Goal: Information Seeking & Learning: Check status

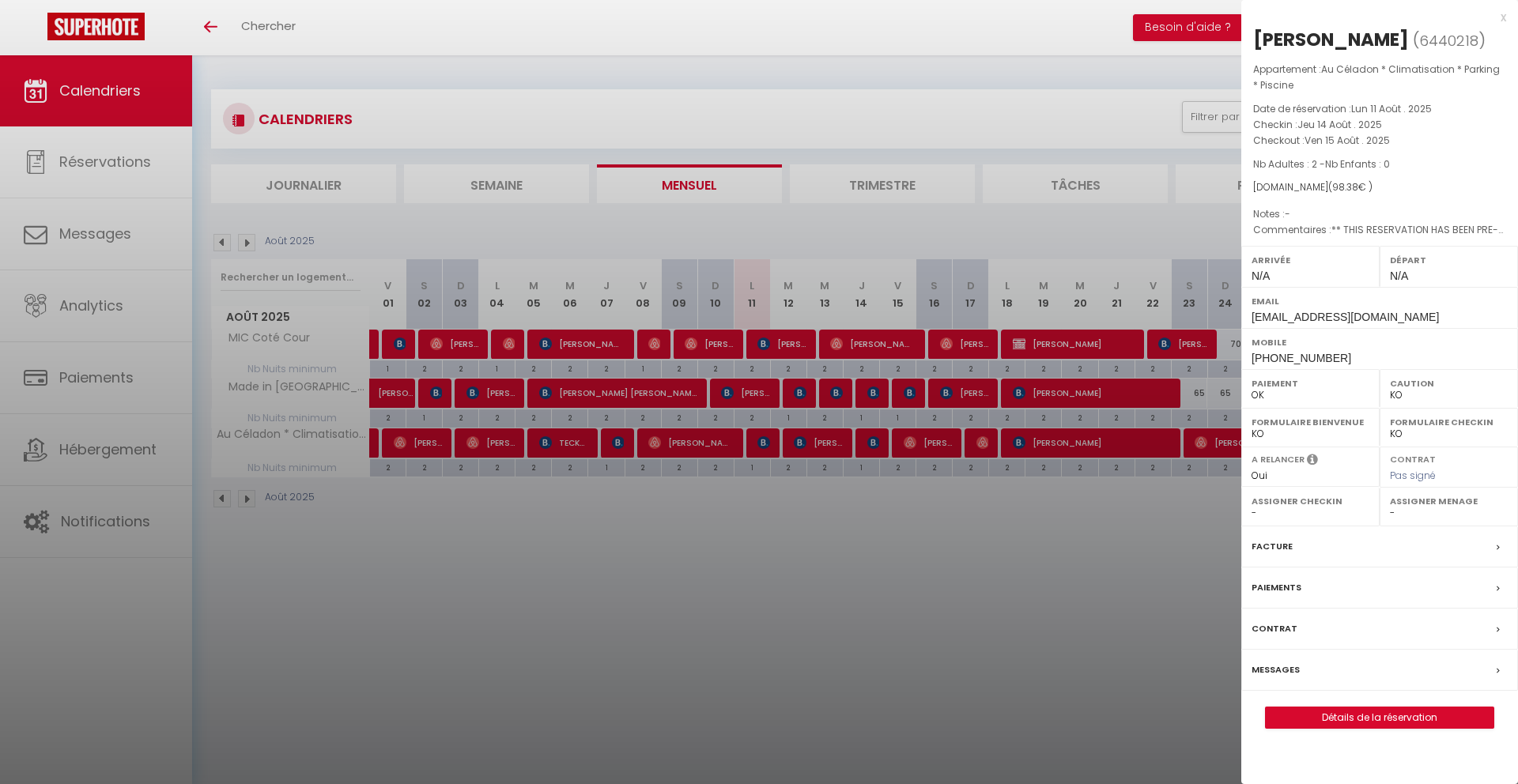
select select "KO"
select select "0"
click at [1508, 23] on div "x [PERSON_NAME] ( 6440218 ) Appartement : Au Céladon * Climatisation * Parking …" at bounding box center [1379, 376] width 276 height 753
click at [1505, 19] on div "x" at bounding box center [1373, 17] width 265 height 19
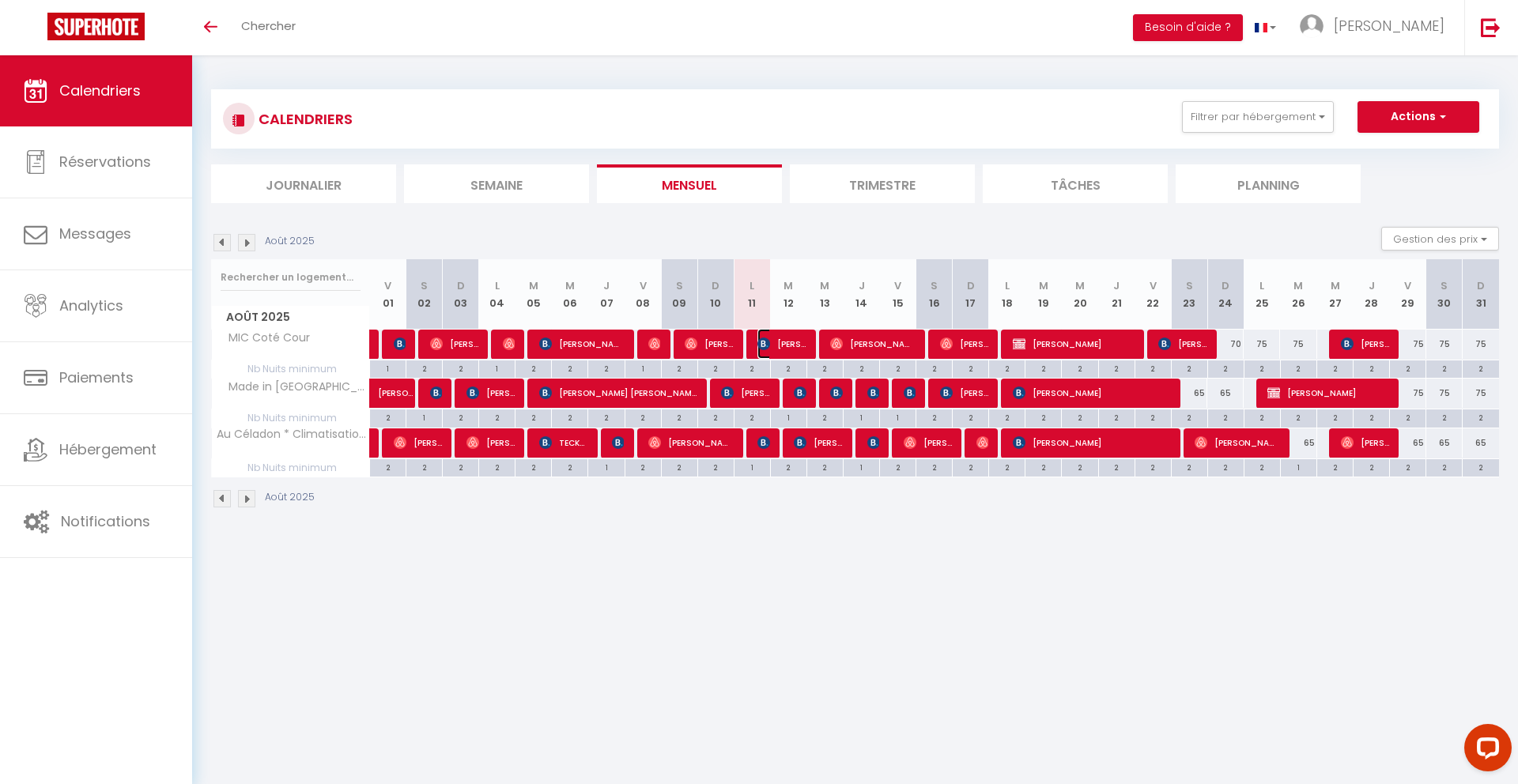
click at [799, 347] on span "[PERSON_NAME]" at bounding box center [782, 344] width 49 height 30
select select "41195"
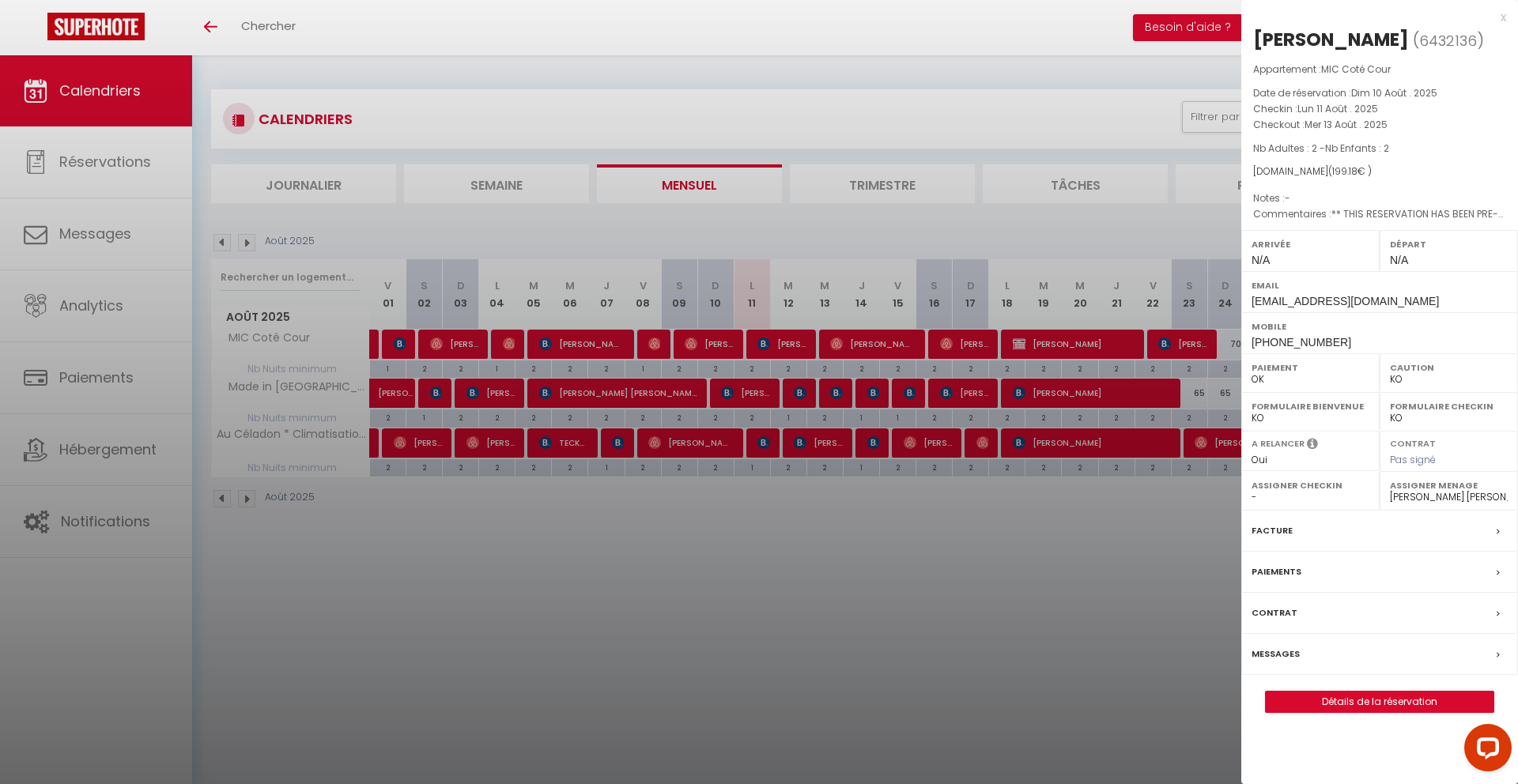
click at [706, 344] on div at bounding box center [759, 392] width 1518 height 784
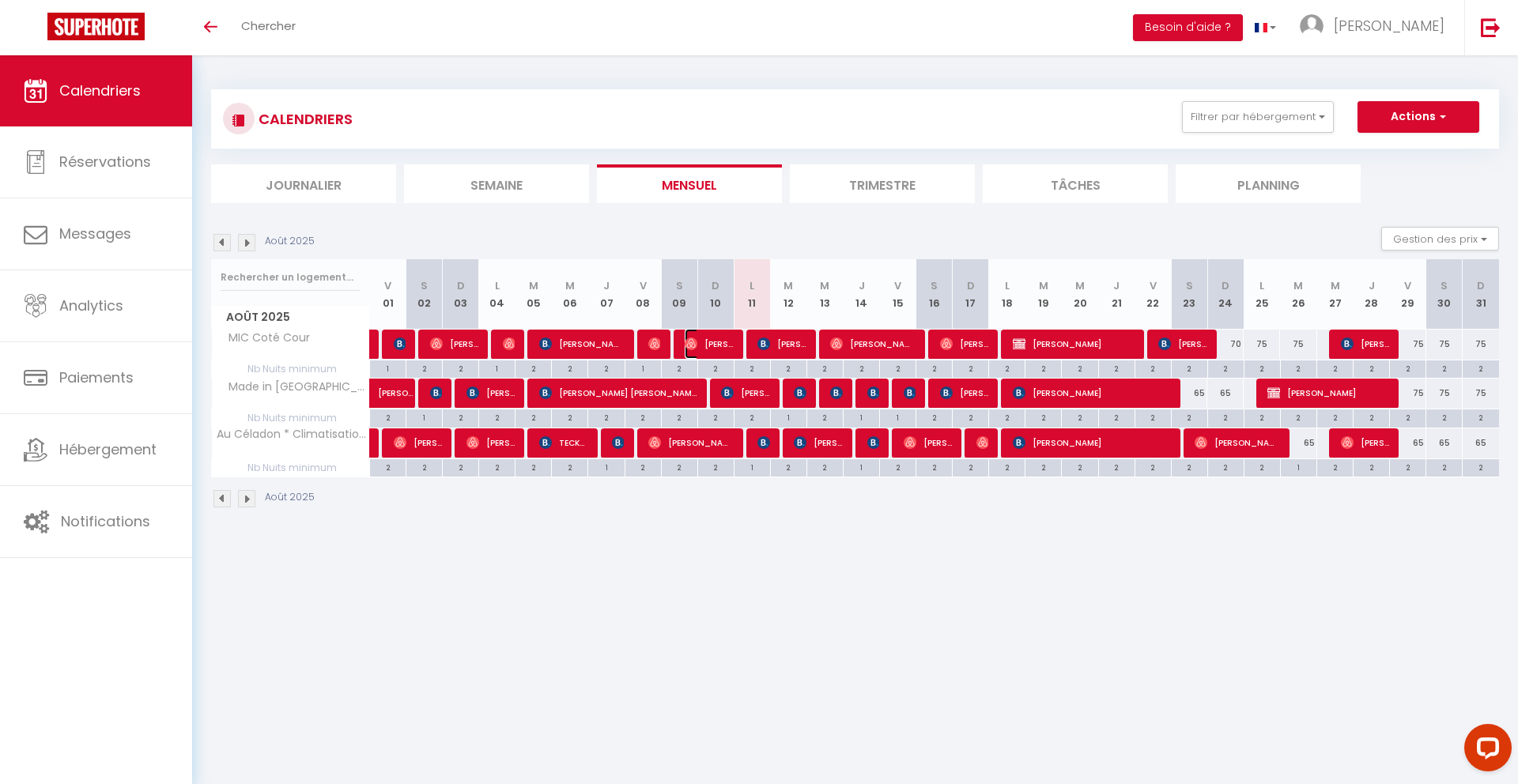
click at [706, 344] on span "[PERSON_NAME]" at bounding box center [709, 344] width 49 height 30
select select "OK"
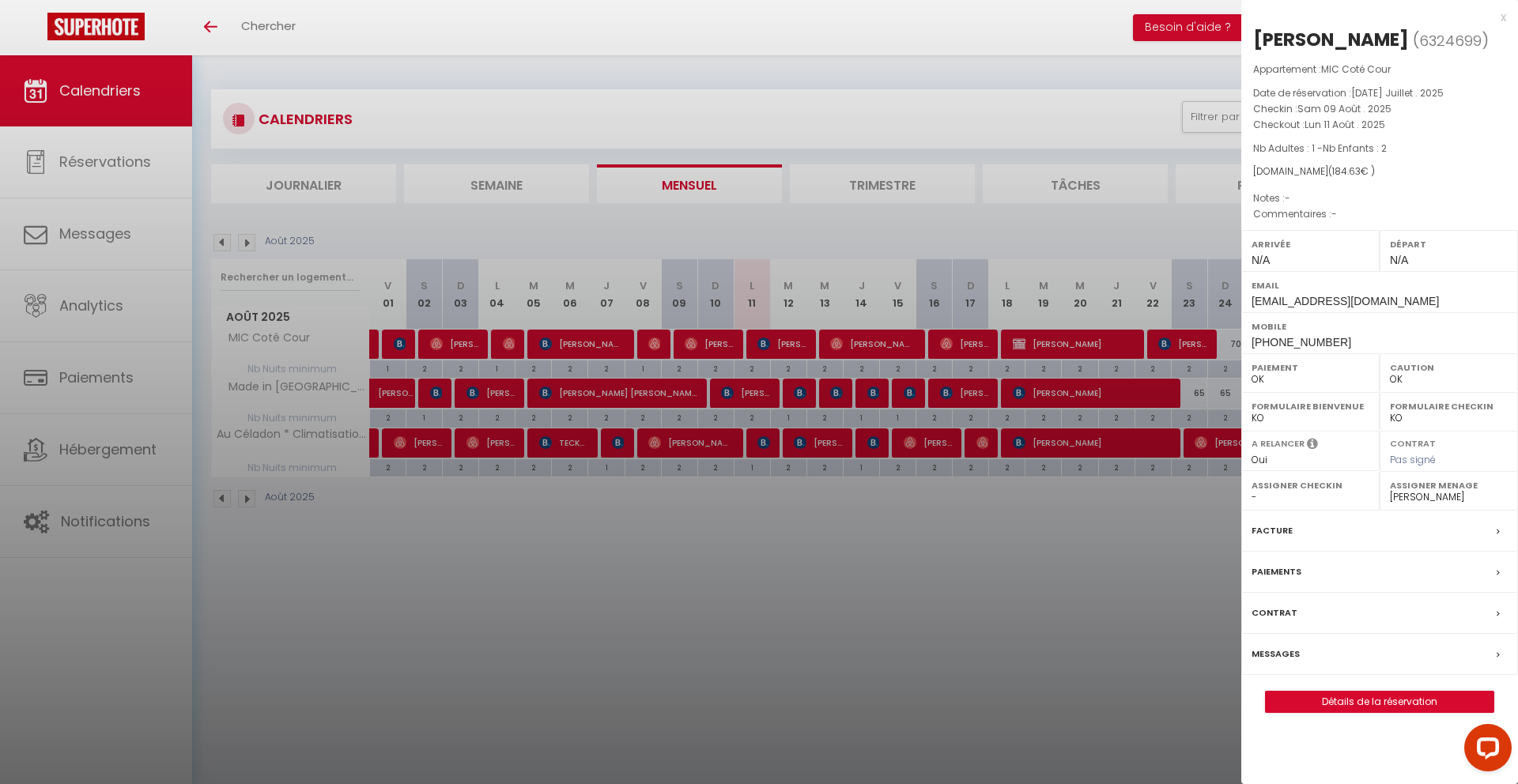
click at [854, 347] on div at bounding box center [759, 392] width 1518 height 784
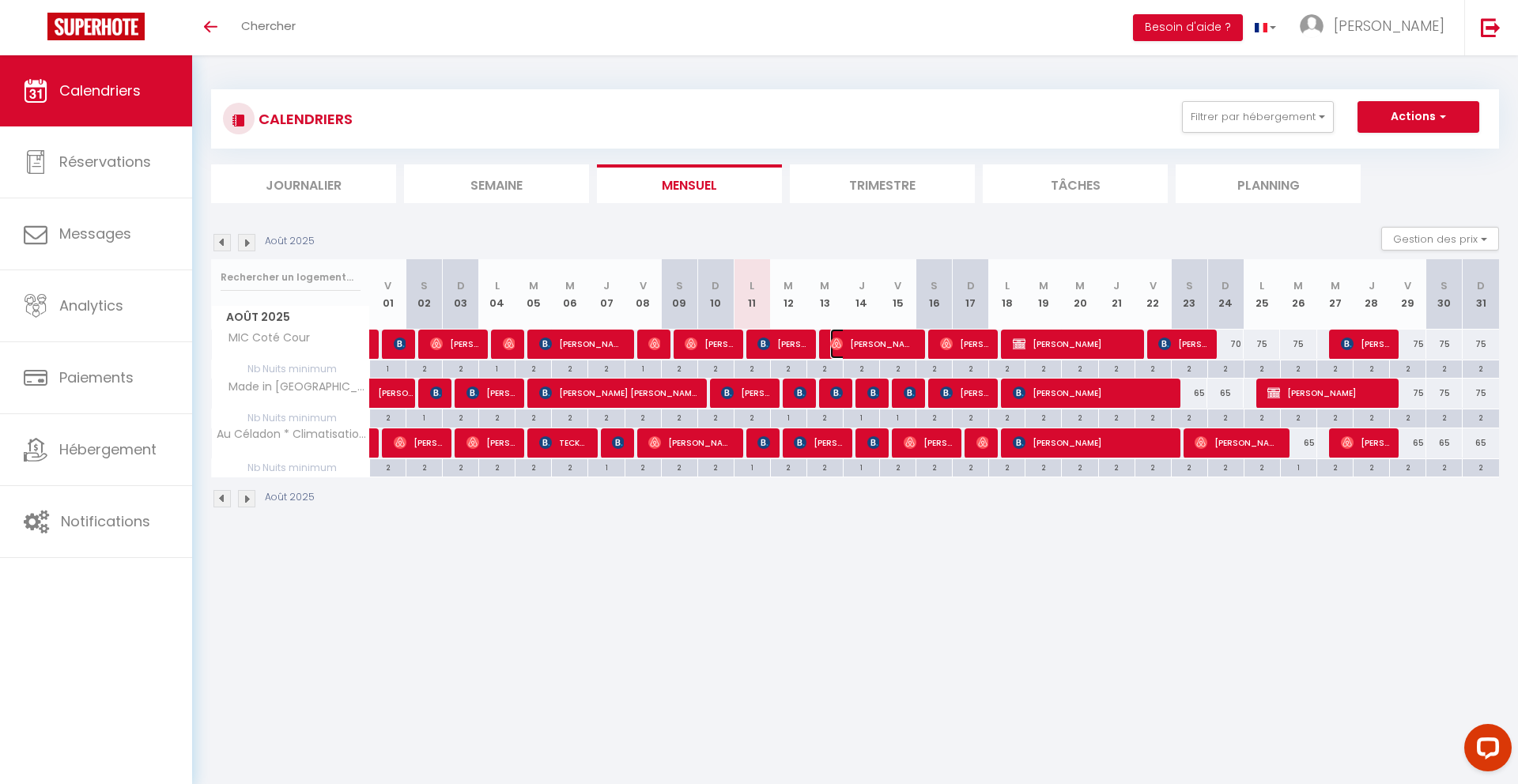
click at [858, 346] on span "[PERSON_NAME]" at bounding box center [873, 344] width 85 height 30
select select "39856"
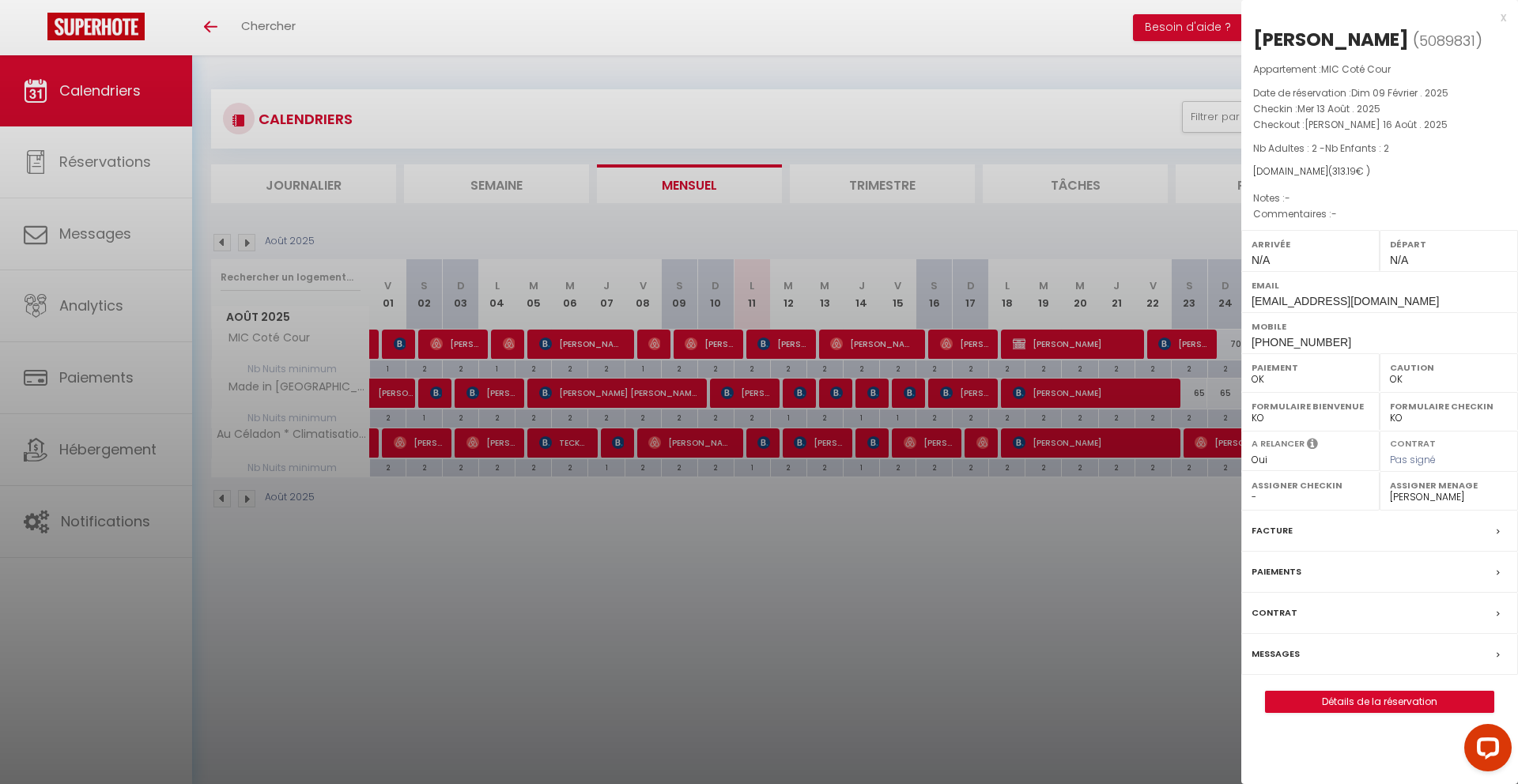
click at [742, 395] on div at bounding box center [759, 392] width 1518 height 784
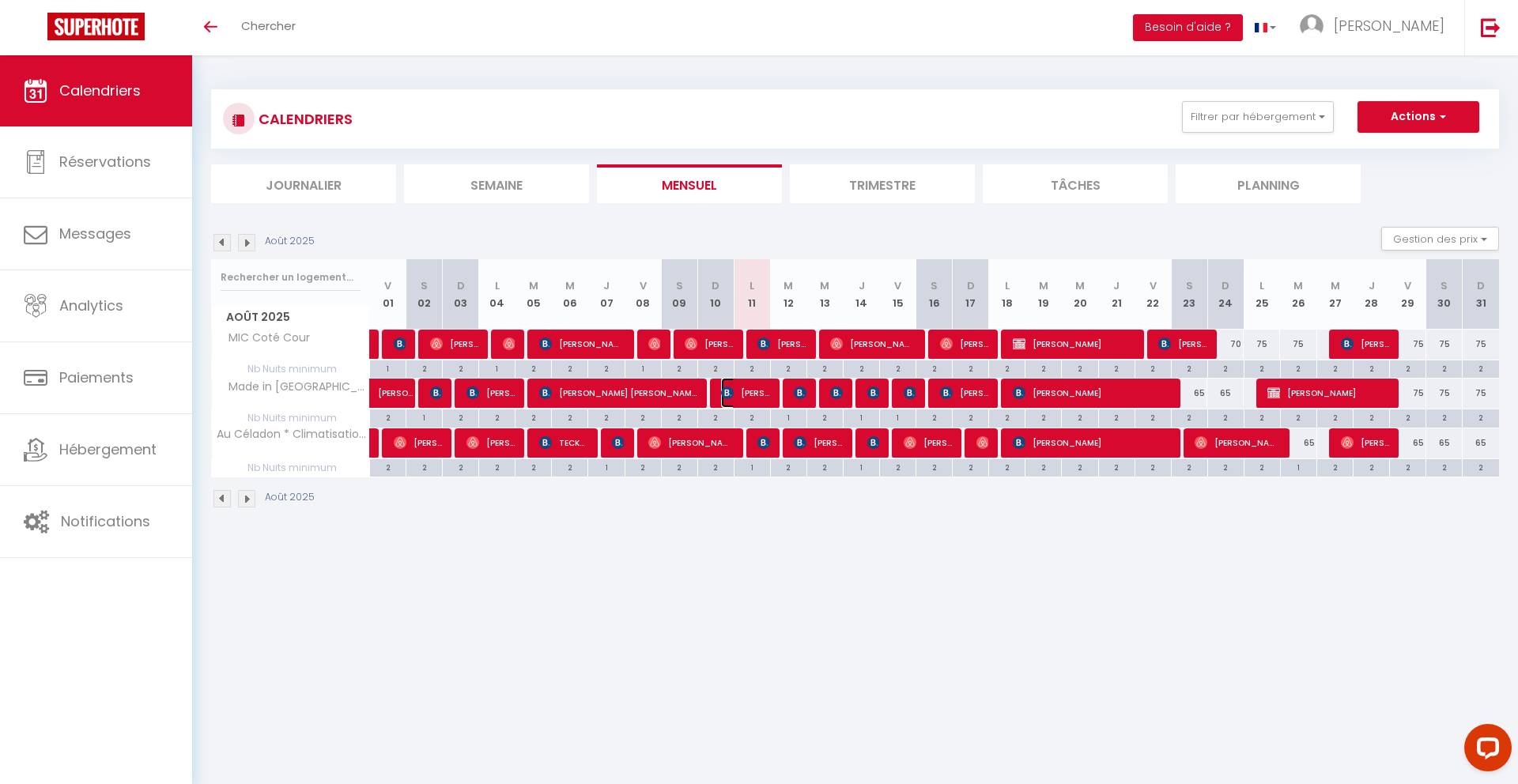
click at [742, 395] on span "[PERSON_NAME]" at bounding box center [745, 392] width 49 height 30
select select "KO"
select select "41195"
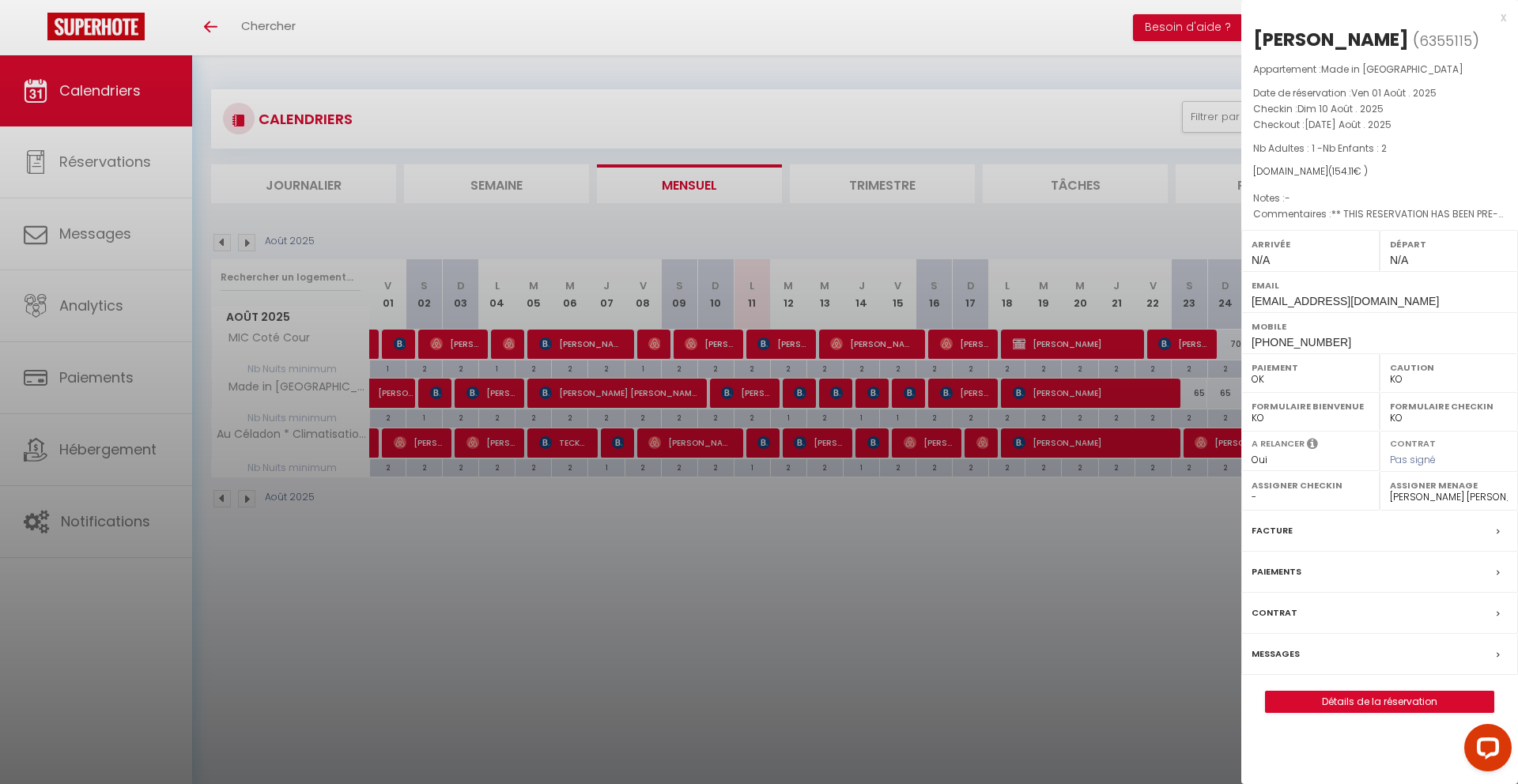
click at [829, 515] on div at bounding box center [759, 392] width 1518 height 784
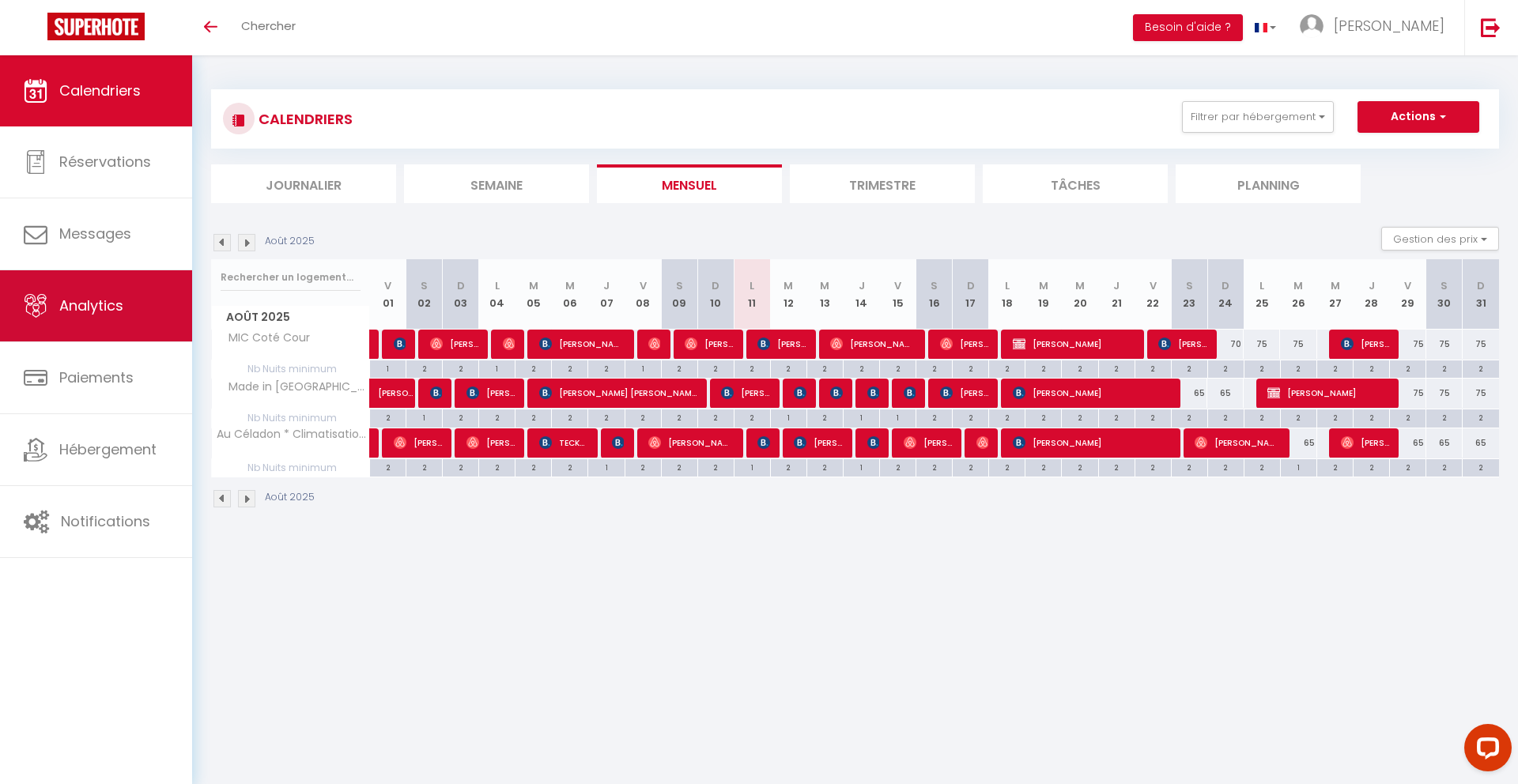
click at [103, 297] on span "Analytics" at bounding box center [91, 305] width 64 height 20
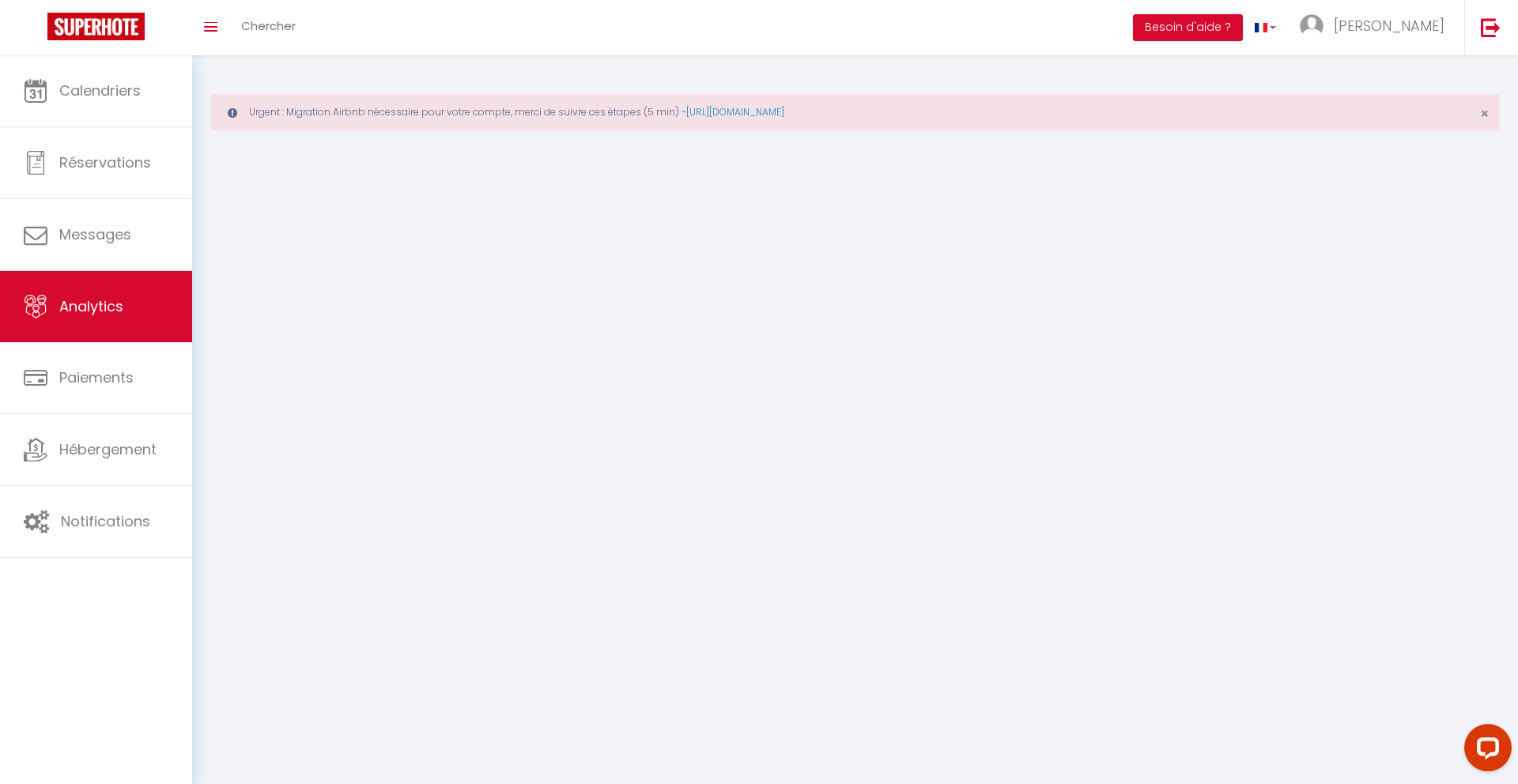
select select "2025"
select select "8"
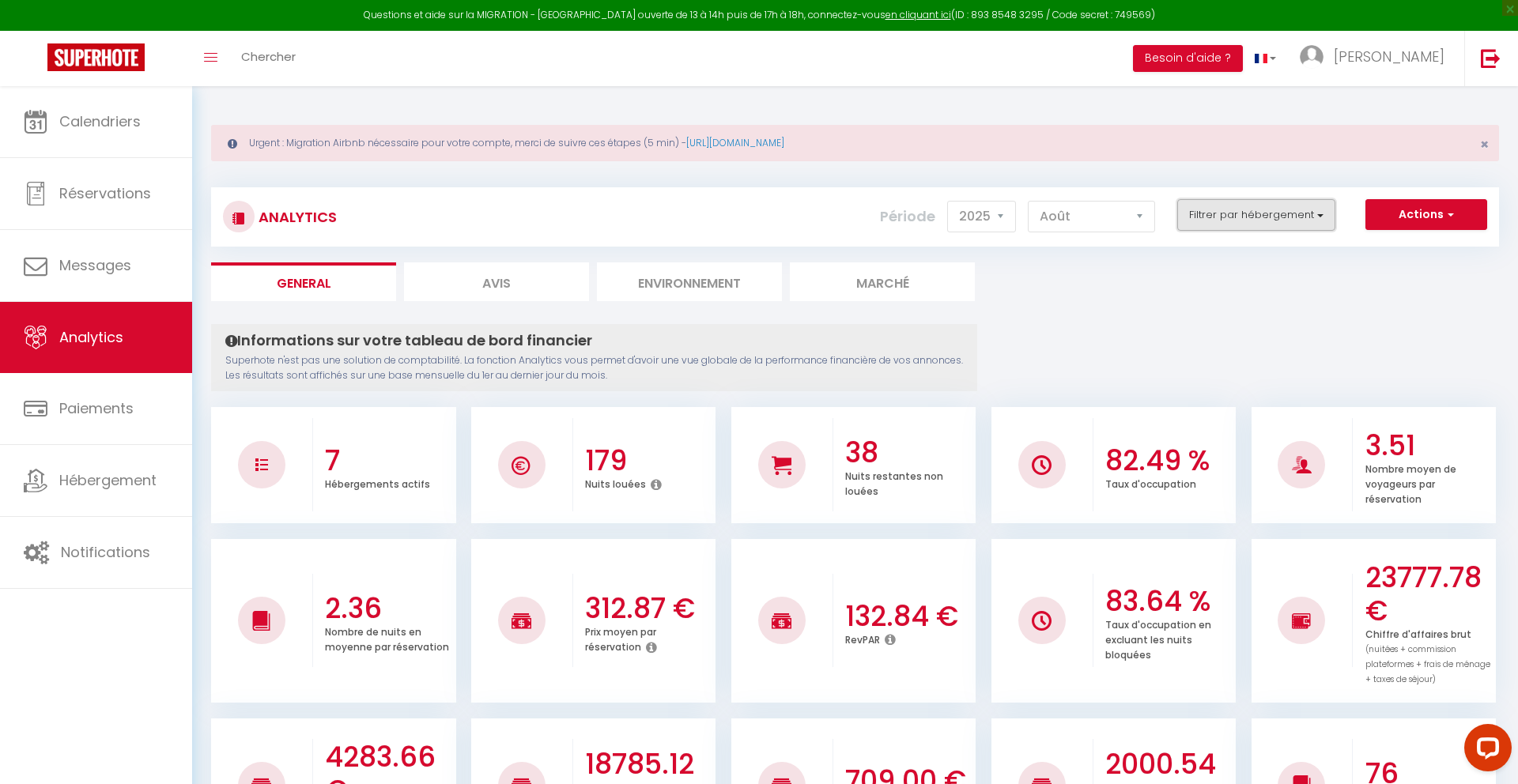
click at [1281, 209] on button "Filtrer par hébergement" at bounding box center [1255, 215] width 158 height 31
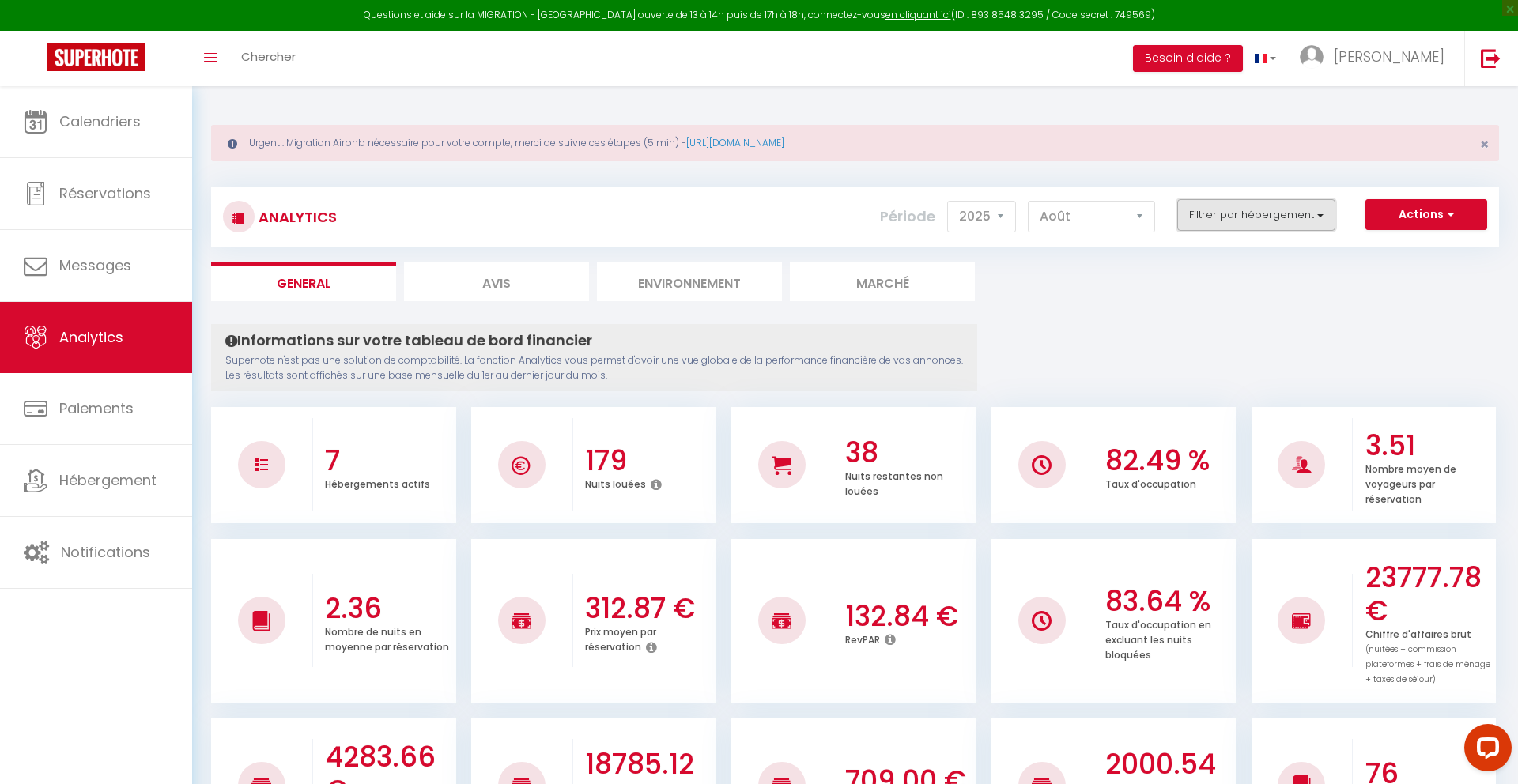
click at [1249, 211] on button "Filtrer par hébergement" at bounding box center [1255, 215] width 158 height 31
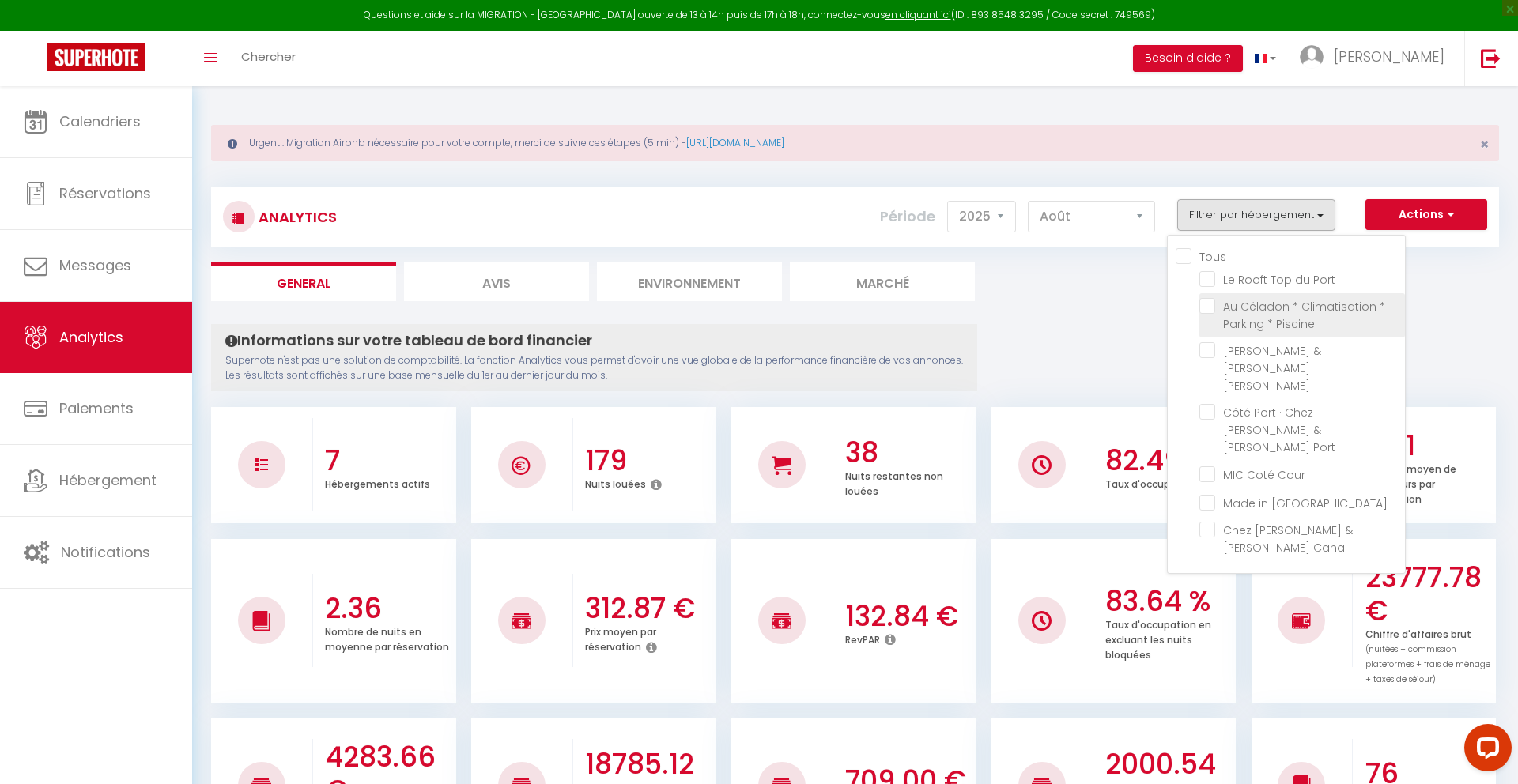
click at [1212, 308] on Piscine "checkbox" at bounding box center [1301, 306] width 205 height 16
checkbox Piscine "true"
checkbox Port "false"
checkbox Marina "false"
checkbox Port "false"
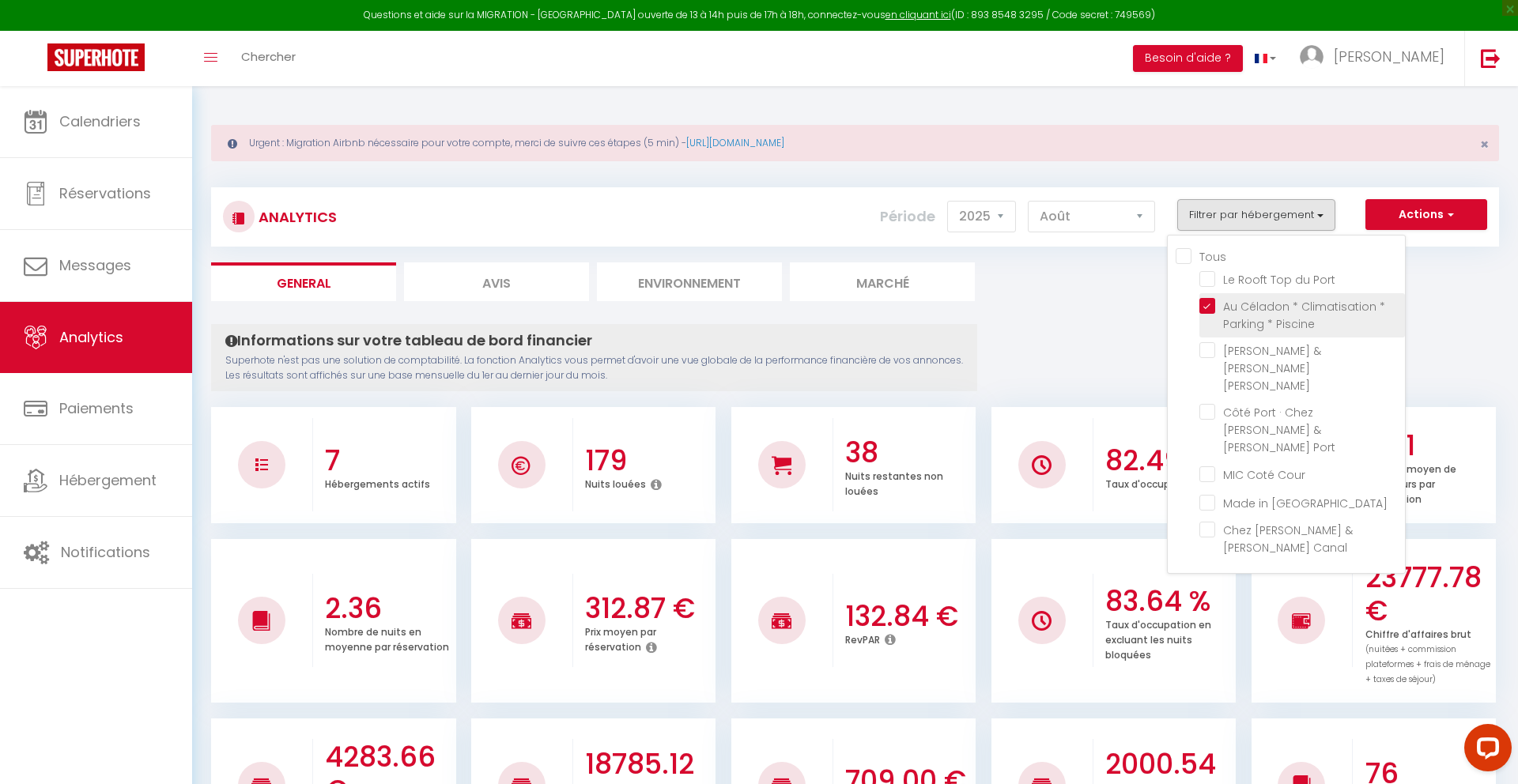
checkbox Cour "false"
checkbox Carcassonne "false"
checkbox Canal "false"
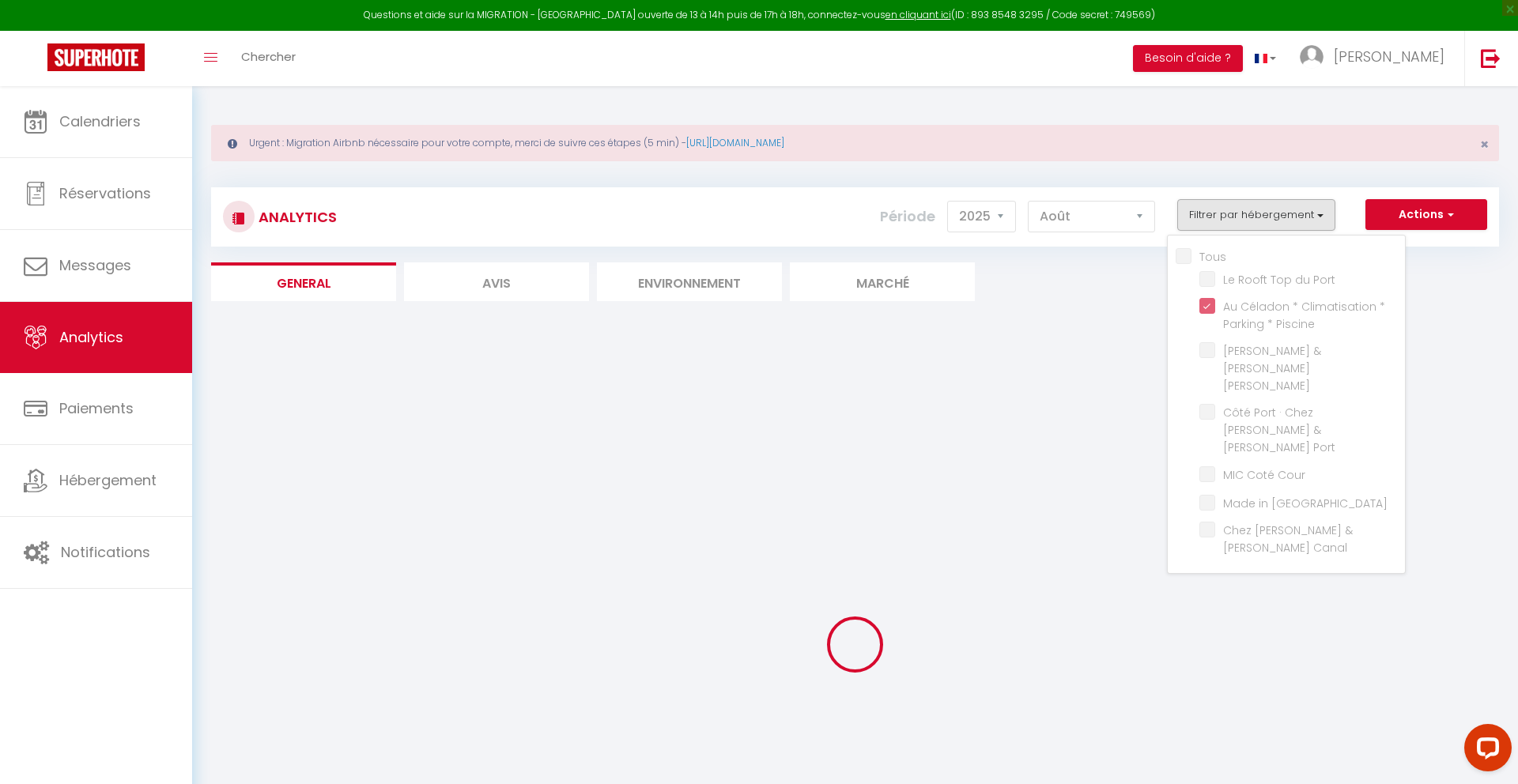
checkbox Port "false"
checkbox Marina "false"
checkbox Port "false"
checkbox Cour "false"
checkbox Carcassonne "false"
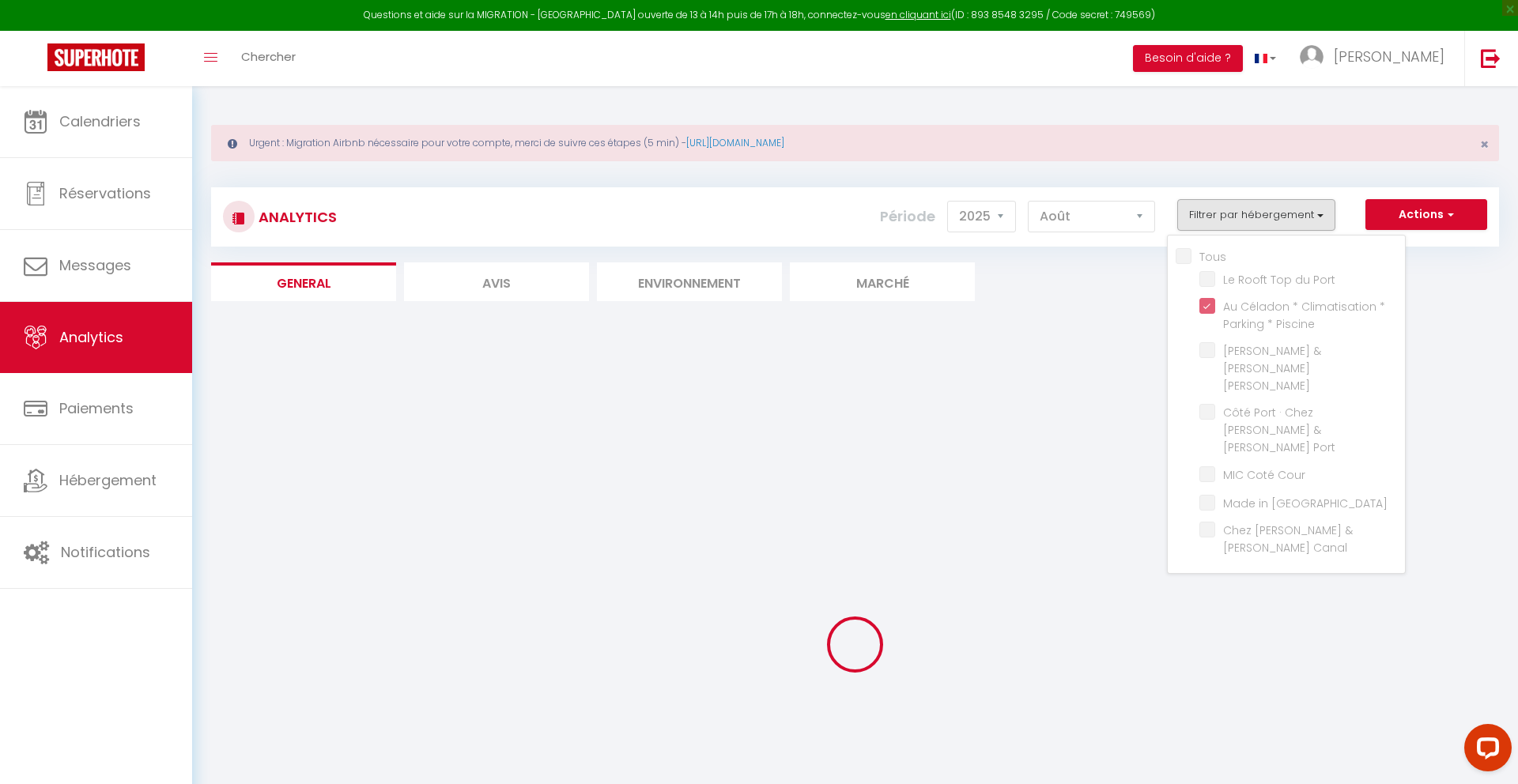
checkbox Canal "false"
